Goal: Information Seeking & Learning: Compare options

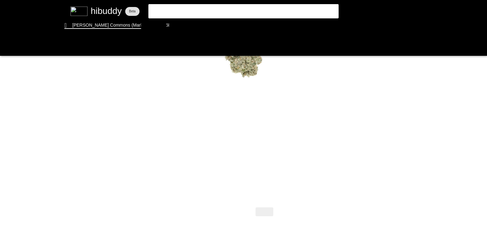
click at [181, 20] on flt-glass-pane at bounding box center [243, 117] width 487 height 234
click at [182, 27] on flt-glass-pane at bounding box center [243, 117] width 487 height 234
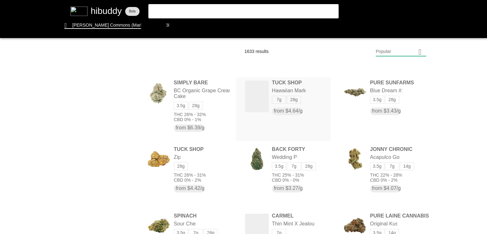
click at [289, 87] on flt-glass-pane at bounding box center [243, 117] width 487 height 234
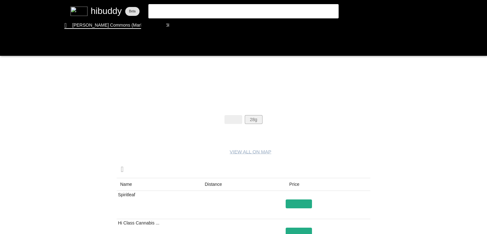
click at [252, 118] on flt-glass-pane at bounding box center [243, 117] width 487 height 234
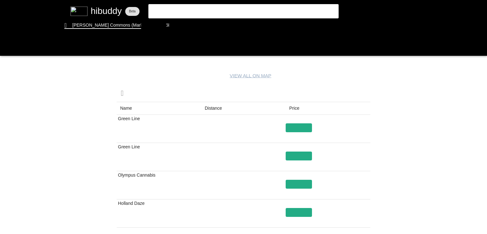
click at [214, 111] on flt-glass-pane at bounding box center [243, 117] width 487 height 234
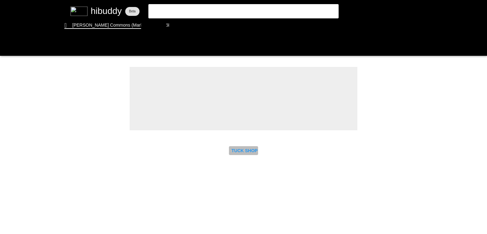
click at [247, 149] on flt-glass-pane at bounding box center [243, 117] width 487 height 234
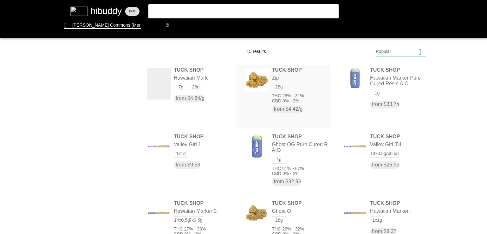
click at [259, 81] on flt-glass-pane at bounding box center [243, 117] width 487 height 234
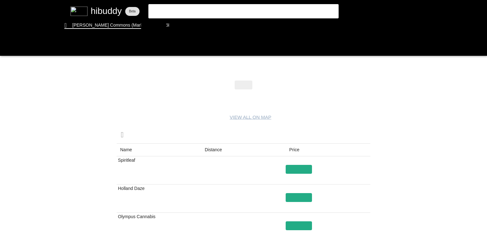
click at [215, 147] on flt-glass-pane at bounding box center [243, 117] width 487 height 234
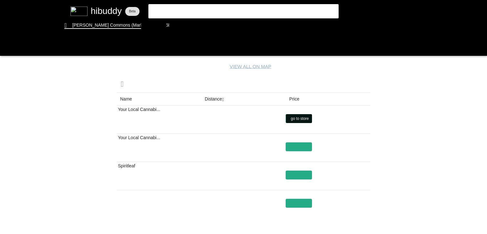
click at [300, 118] on flt-glass-pane at bounding box center [243, 117] width 487 height 234
click at [300, 174] on flt-glass-pane at bounding box center [243, 117] width 487 height 234
click at [303, 202] on flt-glass-pane at bounding box center [243, 117] width 487 height 234
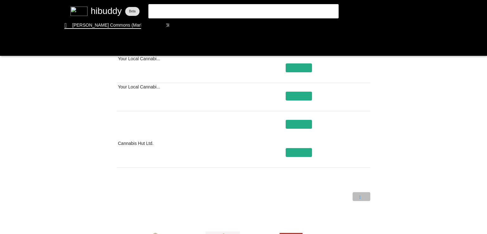
click at [364, 195] on flt-glass-pane at bounding box center [243, 117] width 487 height 234
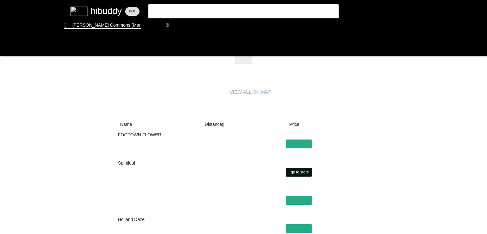
click at [303, 173] on flt-glass-pane at bounding box center [243, 117] width 487 height 234
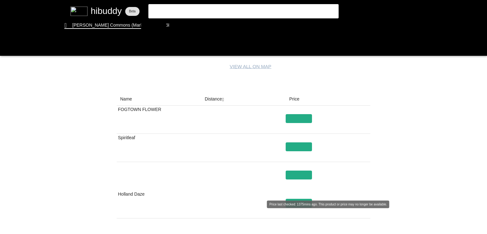
click at [298, 201] on flt-glass-pane at bounding box center [243, 117] width 487 height 234
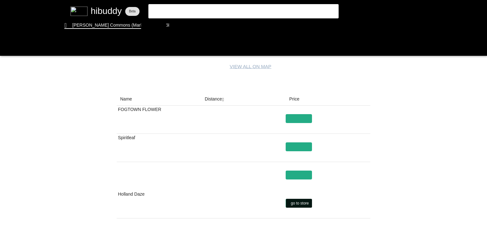
click at [297, 202] on flt-glass-pane at bounding box center [243, 117] width 487 height 234
click at [297, 145] on flt-glass-pane at bounding box center [243, 117] width 487 height 234
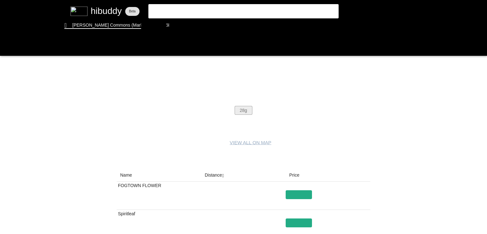
click at [247, 113] on flt-glass-pane at bounding box center [243, 117] width 487 height 234
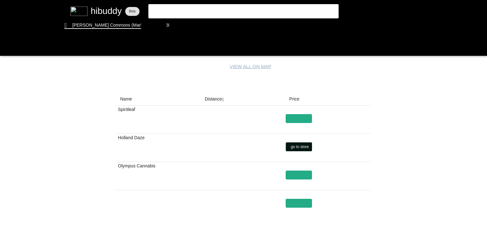
click at [299, 149] on flt-glass-pane at bounding box center [243, 117] width 487 height 234
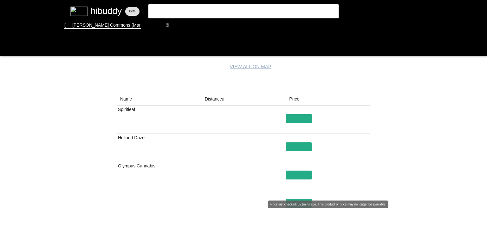
click at [300, 197] on flt-glass-pane at bounding box center [243, 117] width 487 height 234
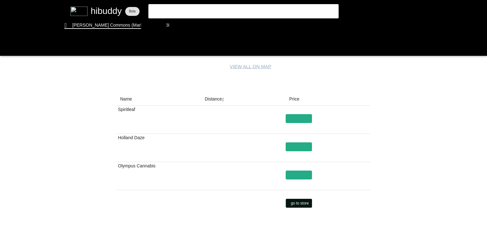
click at [299, 202] on flt-glass-pane at bounding box center [243, 117] width 487 height 234
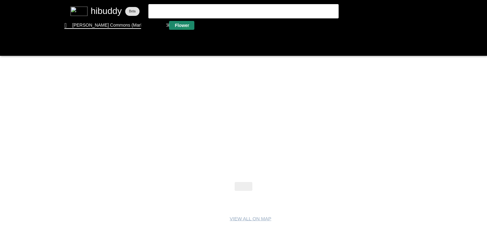
click at [186, 29] on flt-glass-pane at bounding box center [243, 117] width 487 height 234
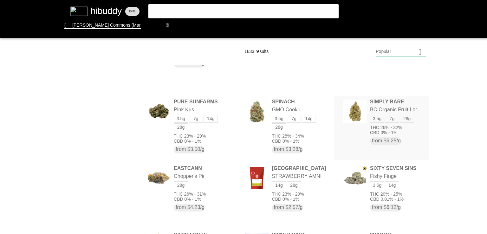
click at [346, 116] on flt-glass-pane at bounding box center [243, 117] width 487 height 234
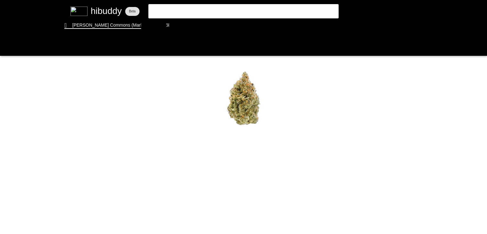
click at [249, 145] on flt-glass-pane at bounding box center [243, 117] width 487 height 234
click at [247, 149] on flt-glass-pane at bounding box center [243, 117] width 487 height 234
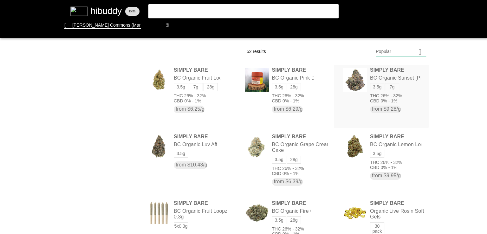
click at [398, 84] on flt-glass-pane at bounding box center [243, 117] width 487 height 234
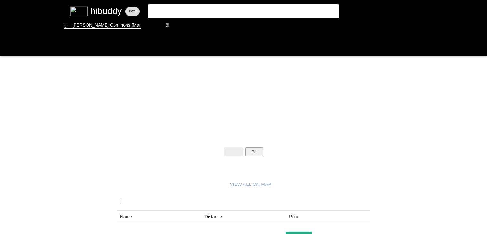
click at [250, 150] on flt-glass-pane at bounding box center [243, 117] width 487 height 234
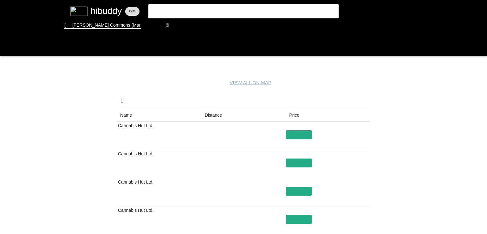
click at [212, 114] on flt-glass-pane at bounding box center [243, 117] width 487 height 234
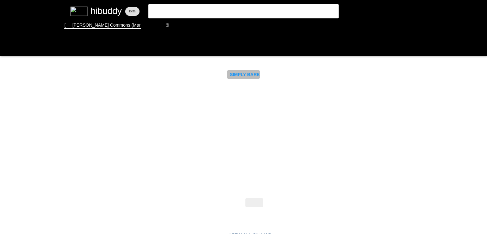
click at [244, 76] on flt-glass-pane at bounding box center [243, 117] width 487 height 234
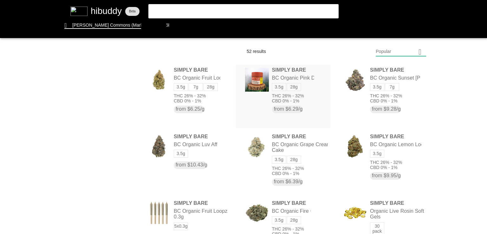
click at [255, 72] on flt-glass-pane at bounding box center [243, 117] width 487 height 234
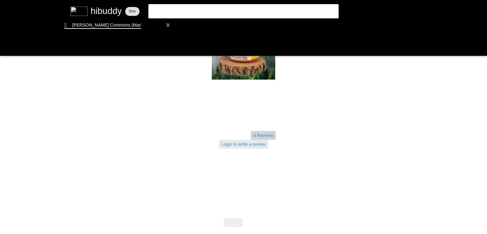
click at [262, 138] on flt-glass-pane at bounding box center [243, 117] width 487 height 234
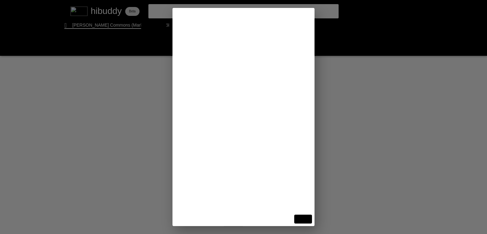
click at [373, 112] on flt-glass-pane at bounding box center [243, 117] width 487 height 234
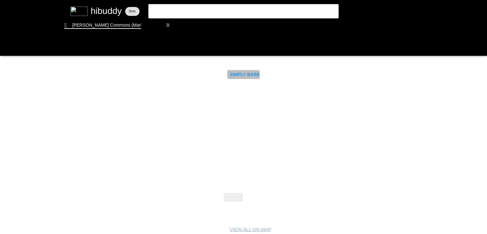
click at [249, 74] on flt-glass-pane at bounding box center [243, 117] width 487 height 234
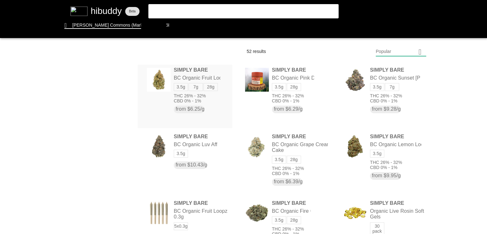
click at [207, 78] on flt-glass-pane at bounding box center [243, 117] width 487 height 234
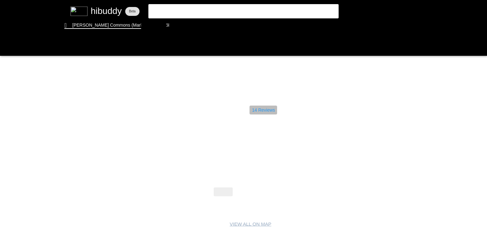
click at [263, 111] on flt-glass-pane at bounding box center [243, 117] width 487 height 234
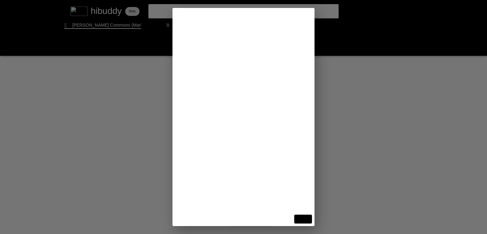
click at [390, 124] on flt-glass-pane at bounding box center [243, 117] width 487 height 234
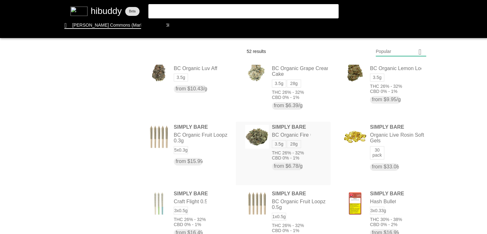
click at [292, 134] on flt-glass-pane at bounding box center [243, 117] width 487 height 234
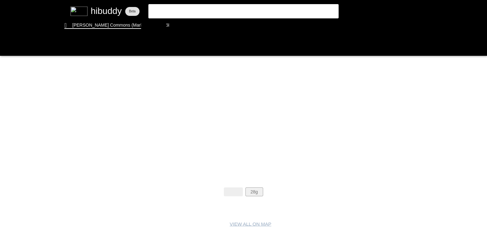
click at [252, 189] on flt-glass-pane at bounding box center [243, 117] width 487 height 234
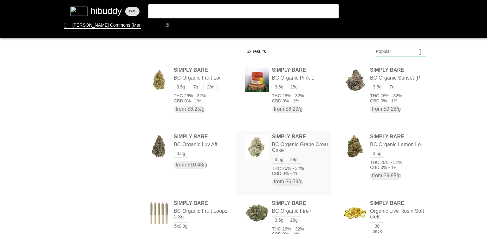
click at [251, 153] on flt-glass-pane at bounding box center [243, 117] width 487 height 234
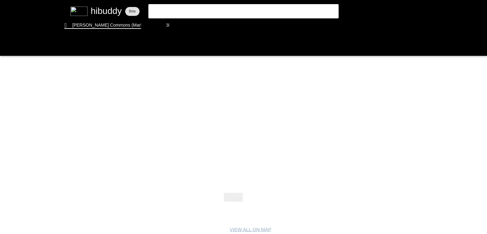
click at [252, 189] on flt-glass-pane at bounding box center [243, 117] width 487 height 234
click at [254, 195] on flt-glass-pane at bounding box center [243, 117] width 487 height 234
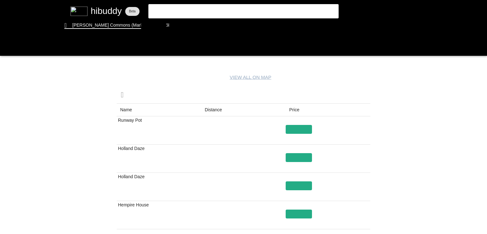
click at [211, 111] on flt-glass-pane at bounding box center [243, 117] width 487 height 234
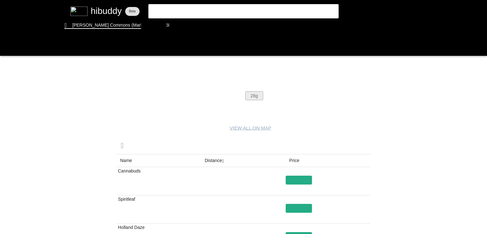
click at [258, 92] on flt-glass-pane at bounding box center [243, 117] width 487 height 234
